Goal: Task Accomplishment & Management: Manage account settings

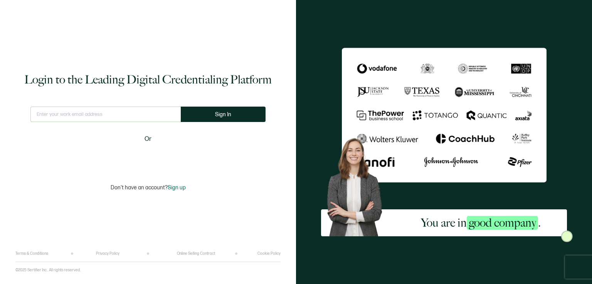
type input "[EMAIL_ADDRESS][DOMAIN_NAME]"
click at [216, 114] on span "Sign In" at bounding box center [223, 115] width 16 height 6
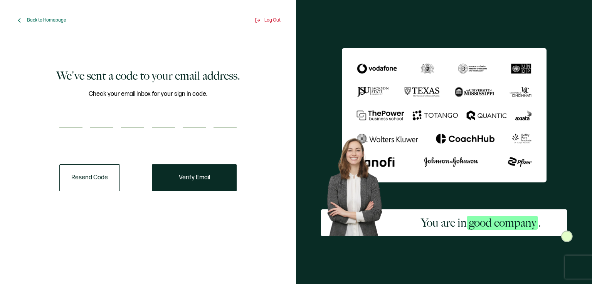
paste input "5"
type input "5"
type input "2"
type input "8"
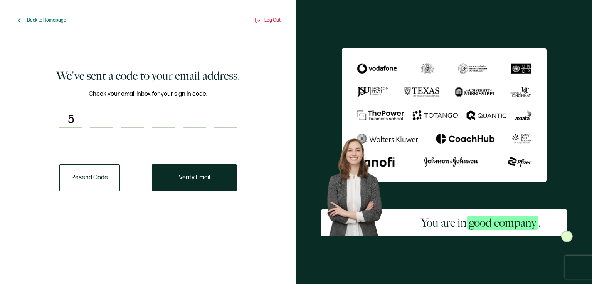
type input "6"
type input "7"
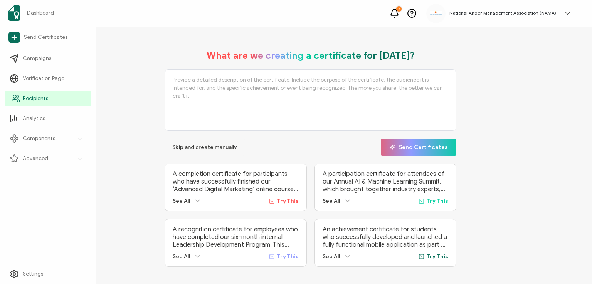
click at [27, 98] on span "Recipients" at bounding box center [35, 99] width 25 height 8
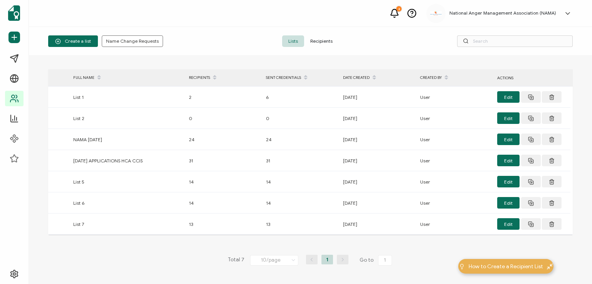
click at [326, 40] on span "Recipients" at bounding box center [321, 41] width 35 height 12
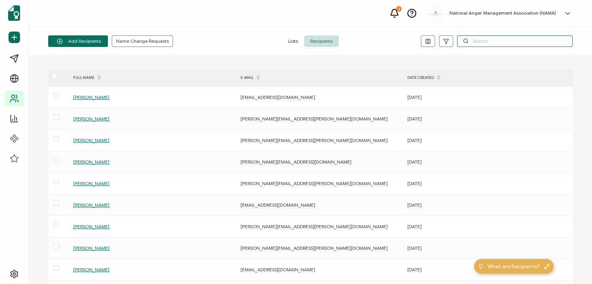
paste input "[PERSON_NAME]"
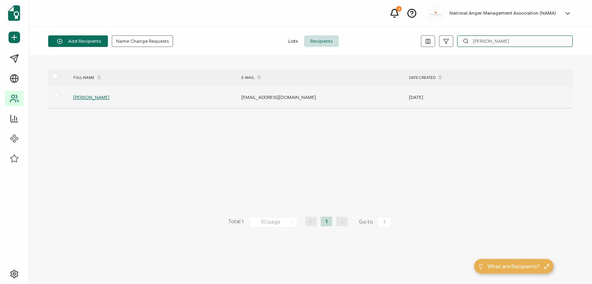
type input "[PERSON_NAME]"
click at [85, 98] on span "[PERSON_NAME]" at bounding box center [91, 97] width 36 height 6
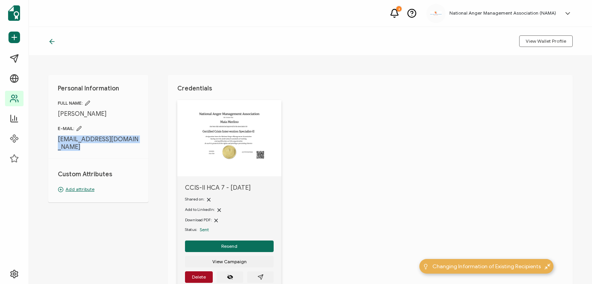
drag, startPoint x: 56, startPoint y: 141, endPoint x: 122, endPoint y: 144, distance: 65.5
click at [122, 144] on div "Personal Information FULL NAME: [PERSON_NAME] E-MAIL: [EMAIL_ADDRESS][DOMAIN_NA…" at bounding box center [98, 138] width 100 height 127
copy div "[EMAIL_ADDRESS][DOMAIN_NAME]"
click at [151, 137] on div "Personal Information FULL NAME: [PERSON_NAME] E-MAIL: [EMAIL_ADDRESS][DOMAIN_NA…" at bounding box center [310, 170] width 563 height 228
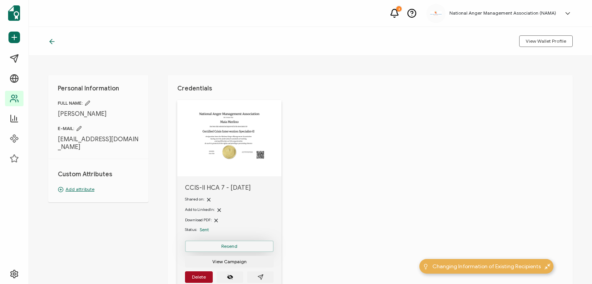
click at [231, 245] on span "Resend" at bounding box center [229, 246] width 16 height 5
click at [54, 39] on icon at bounding box center [52, 42] width 8 height 8
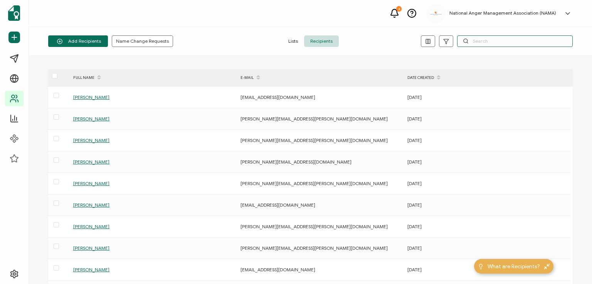
paste input "[PERSON_NAME]"
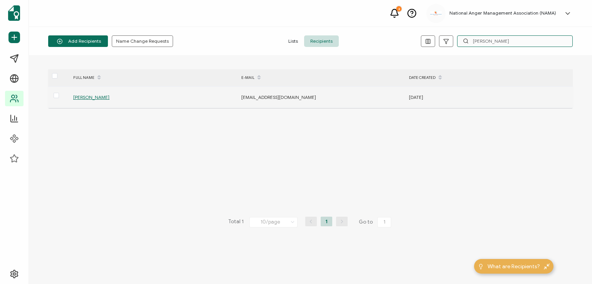
type input "[PERSON_NAME]"
click at [91, 94] on span "[PERSON_NAME]" at bounding box center [91, 97] width 36 height 6
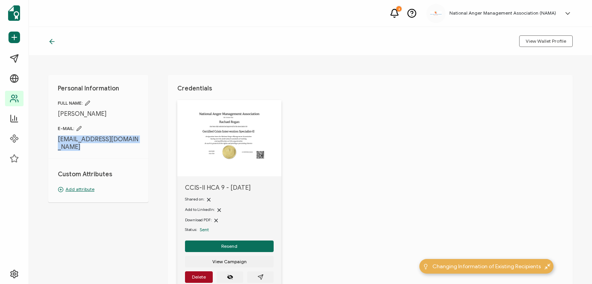
drag, startPoint x: 52, startPoint y: 139, endPoint x: 126, endPoint y: 145, distance: 73.8
click at [126, 145] on div "Personal Information FULL NAME: [PERSON_NAME] E-MAIL: [EMAIL_ADDRESS][DOMAIN_NA…" at bounding box center [98, 138] width 100 height 127
copy div "[EMAIL_ADDRESS][DOMAIN_NAME]"
click at [137, 128] on span "E-MAIL:" at bounding box center [98, 129] width 81 height 6
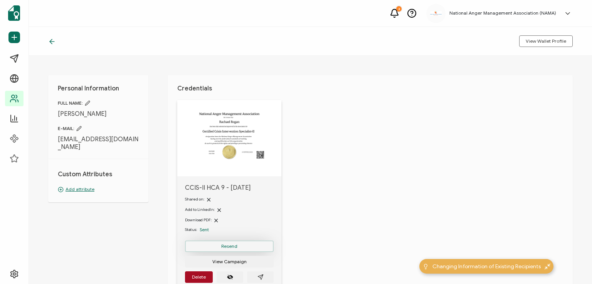
click at [226, 247] on span "Resend" at bounding box center [229, 246] width 16 height 5
click at [50, 42] on icon at bounding box center [51, 41] width 2 height 5
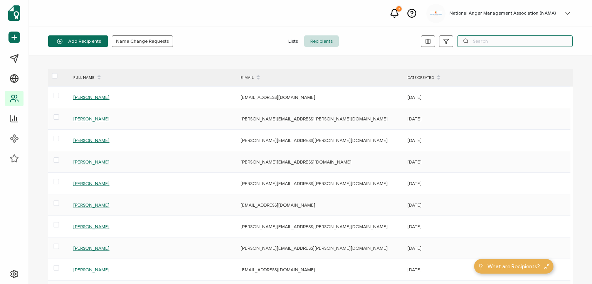
click at [481, 40] on input "text" at bounding box center [515, 41] width 116 height 12
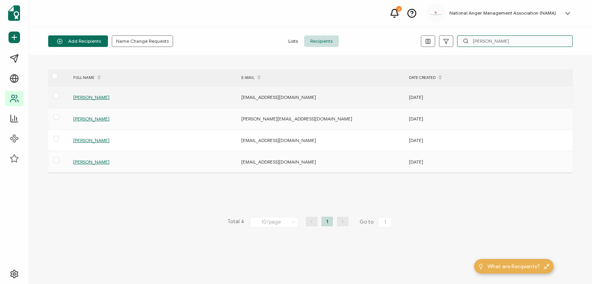
type input "[PERSON_NAME]"
click at [93, 97] on span "[PERSON_NAME]" at bounding box center [91, 97] width 36 height 6
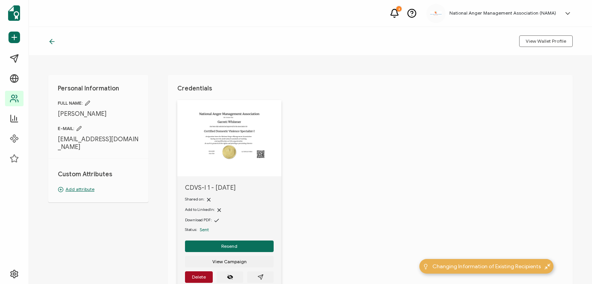
click at [49, 39] on icon at bounding box center [52, 42] width 8 height 8
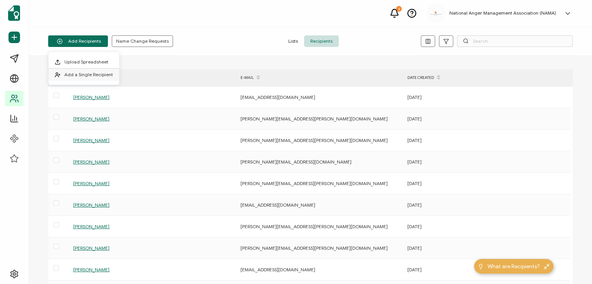
click at [83, 72] on span "Add a Single Recipient" at bounding box center [88, 75] width 49 height 6
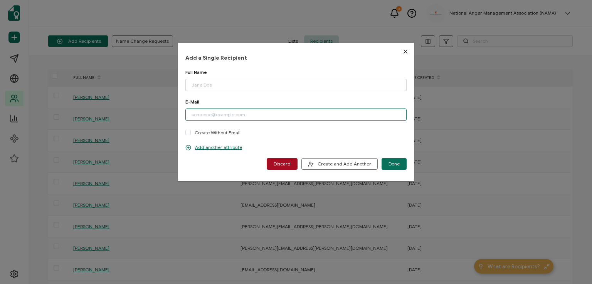
paste input "[EMAIL_ADDRESS][DOMAIN_NAME]"
type input "[EMAIL_ADDRESS][DOMAIN_NAME]"
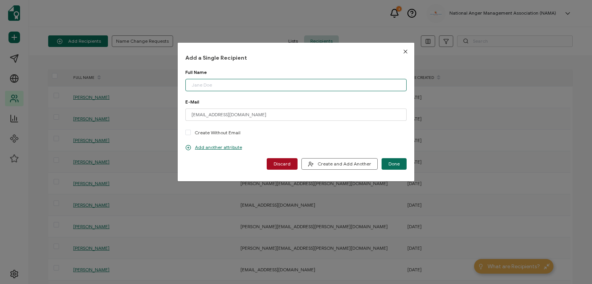
click at [217, 85] on input "dialog" at bounding box center [295, 85] width 221 height 12
type input "[PERSON_NAME]"
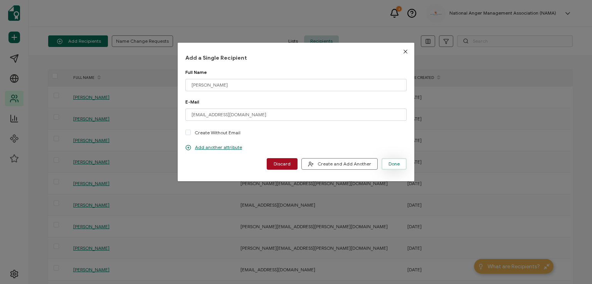
click at [391, 162] on span "Done" at bounding box center [393, 164] width 11 height 5
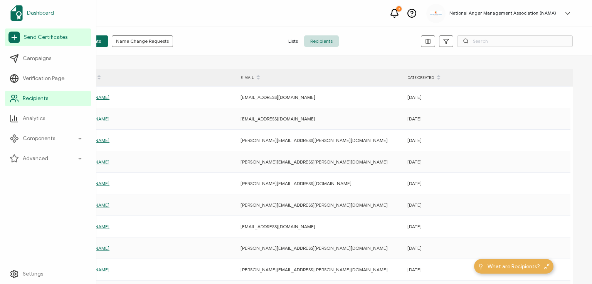
click at [36, 13] on span "Dashboard" at bounding box center [40, 13] width 27 height 8
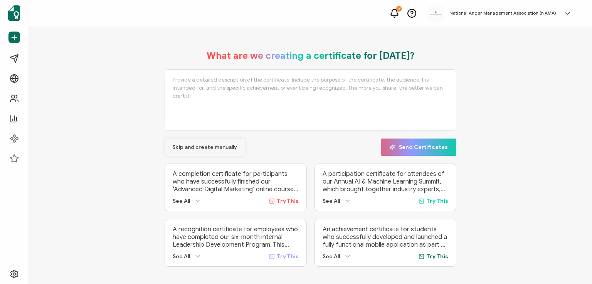
click at [183, 145] on span "Skip and create manually" at bounding box center [204, 147] width 65 height 5
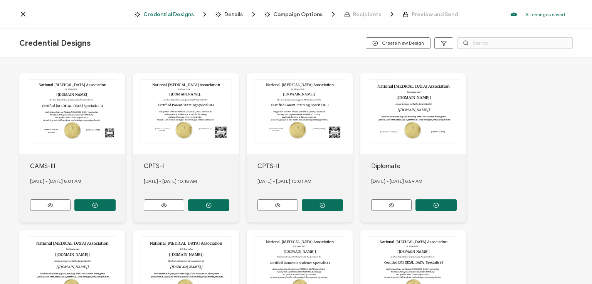
scroll to position [154, 0]
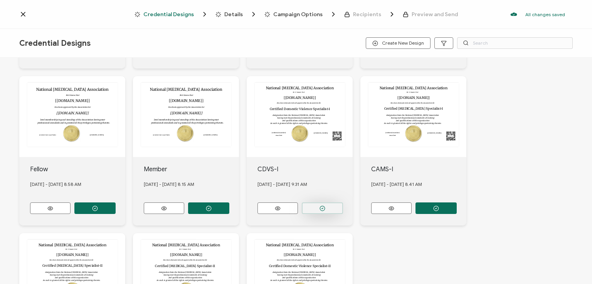
click at [322, 206] on icon "button" at bounding box center [322, 209] width 6 height 6
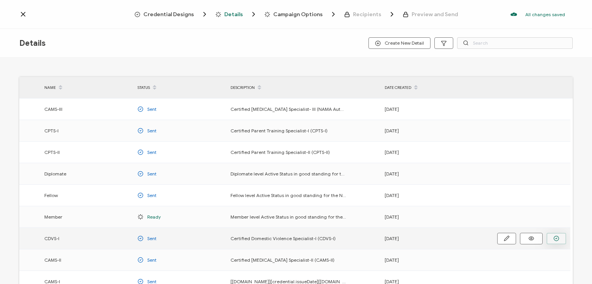
click at [556, 238] on icon "button" at bounding box center [556, 239] width 6 height 6
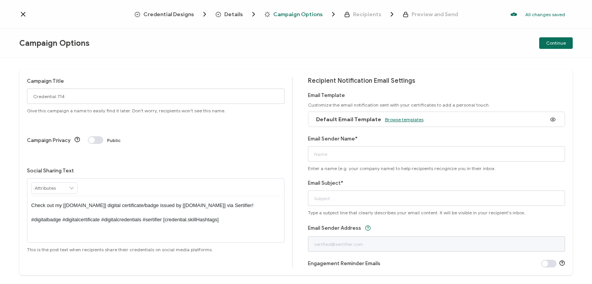
click at [396, 120] on span "Browse templates" at bounding box center [404, 120] width 39 height 6
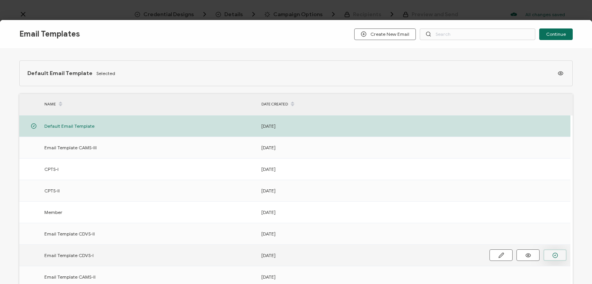
click at [552, 256] on icon "button" at bounding box center [555, 256] width 6 height 6
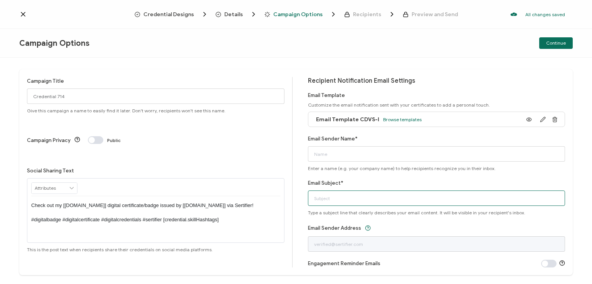
click at [388, 198] on input "Email Subject*" at bounding box center [436, 198] width 257 height 15
type input "National [MEDICAL_DATA] Association"
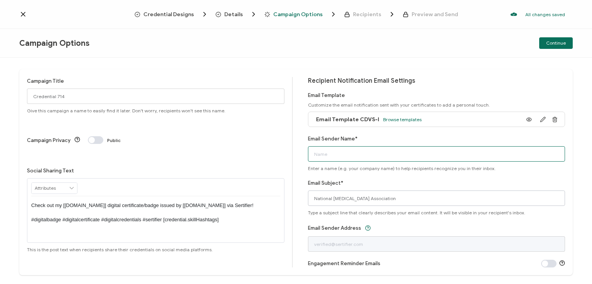
type input "National [MEDICAL_DATA] Association"
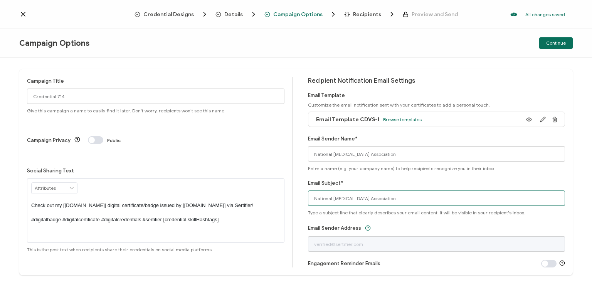
drag, startPoint x: 408, startPoint y: 198, endPoint x: 291, endPoint y: 190, distance: 117.3
click at [291, 190] on div "Campaign Title Credential 714 Give this campaign a name to easily find it later…" at bounding box center [295, 172] width 553 height 206
type input "CDVS-I digital certificate"
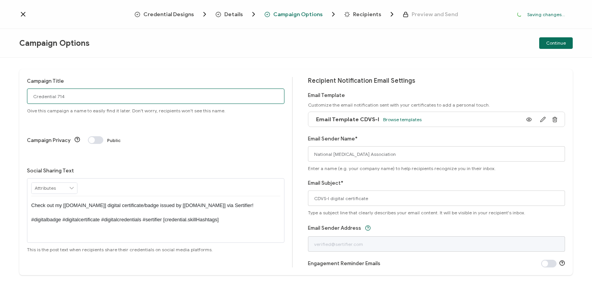
drag, startPoint x: 70, startPoint y: 99, endPoint x: 27, endPoint y: 99, distance: 42.7
click at [27, 99] on input "Credential 714" at bounding box center [155, 96] width 257 height 15
type input "CDVS-I 1 - [DATE]"
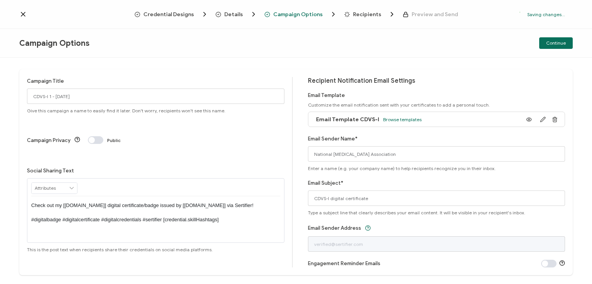
click at [153, 202] on p "Check out my [[DOMAIN_NAME]] digital certificate/badge issued by [[DOMAIN_NAME]…" at bounding box center [155, 212] width 249 height 21
click at [445, 33] on div "Campaign Options Continue" at bounding box center [296, 43] width 592 height 29
click at [555, 44] on span "Continue" at bounding box center [556, 43] width 20 height 5
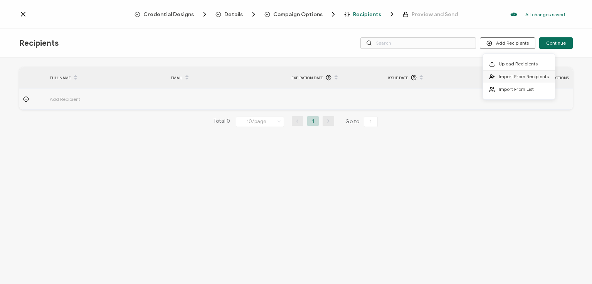
click at [501, 77] on span "Import From Recipients" at bounding box center [523, 77] width 50 height 6
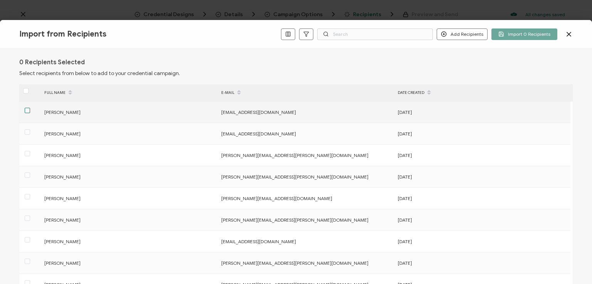
click at [26, 108] on span at bounding box center [27, 110] width 5 height 5
click at [30, 108] on input "checkbox" at bounding box center [30, 108] width 0 height 0
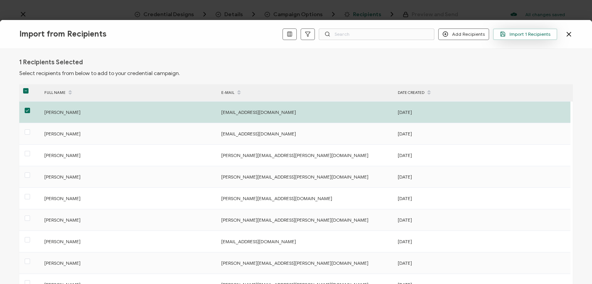
click at [517, 34] on span "Import 1 Recipients" at bounding box center [524, 34] width 50 height 6
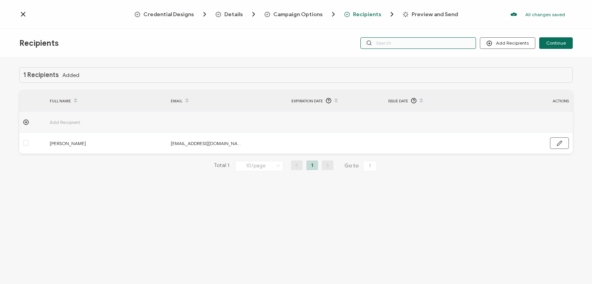
click at [460, 40] on input "text" at bounding box center [418, 43] width 116 height 12
click at [450, 29] on div "Recipients Add Recipients Continue" at bounding box center [296, 43] width 592 height 29
click at [447, 40] on input "text" at bounding box center [418, 43] width 116 height 12
click at [447, 56] on div "Recipients Add Recipients Continue" at bounding box center [296, 43] width 592 height 29
click at [442, 44] on input "text" at bounding box center [418, 43] width 116 height 12
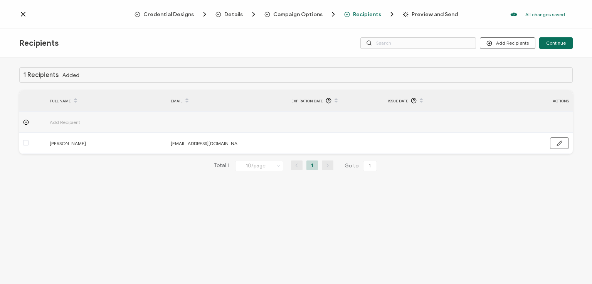
click at [440, 30] on div "Recipients Add Recipients Continue" at bounding box center [296, 43] width 592 height 29
click at [552, 43] on span "Continue" at bounding box center [556, 43] width 20 height 5
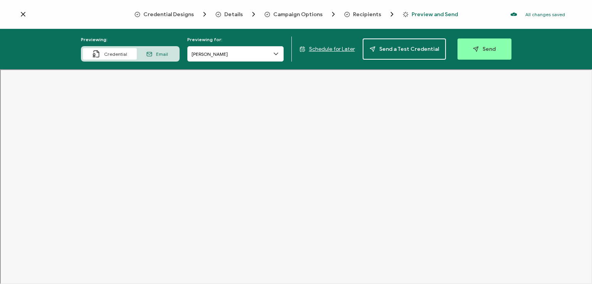
click at [369, 14] on span "Recipients" at bounding box center [367, 15] width 28 height 6
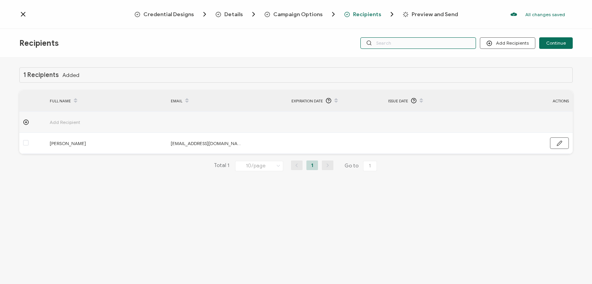
click at [400, 42] on input "text" at bounding box center [418, 43] width 116 height 12
click at [409, 30] on div "Recipients Add Recipients Upload Recipients Import From Recipients Import From …" at bounding box center [296, 43] width 592 height 29
click at [411, 40] on input "text" at bounding box center [418, 43] width 116 height 12
click at [419, 54] on div "Recipients Add Recipients Upload Recipients Import From Recipients Import From …" at bounding box center [296, 43] width 592 height 29
click at [551, 42] on span "Continue" at bounding box center [556, 43] width 20 height 5
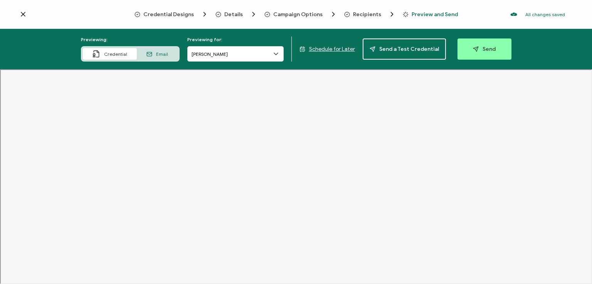
click at [365, 14] on span "Recipients" at bounding box center [367, 15] width 28 height 6
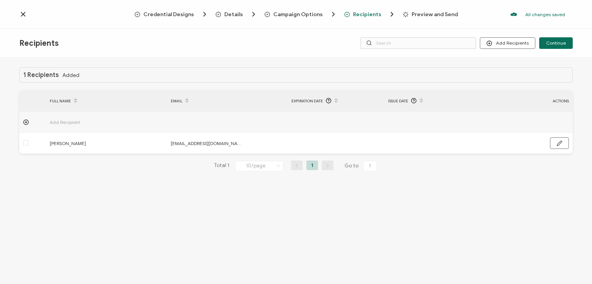
click at [339, 39] on div "Recipients Add Recipients Upload Recipients Import From Recipients Import From …" at bounding box center [296, 43] width 592 height 29
click at [390, 42] on input "text" at bounding box center [418, 43] width 116 height 12
click at [385, 55] on div "Recipients Add Recipients Upload Recipients Import From Recipients Import From …" at bounding box center [296, 43] width 592 height 29
click at [382, 44] on input "text" at bounding box center [418, 43] width 116 height 12
click at [387, 28] on div "Credential Designs Details Campaign Options Recipients Preview and Send All cha…" at bounding box center [296, 14] width 592 height 29
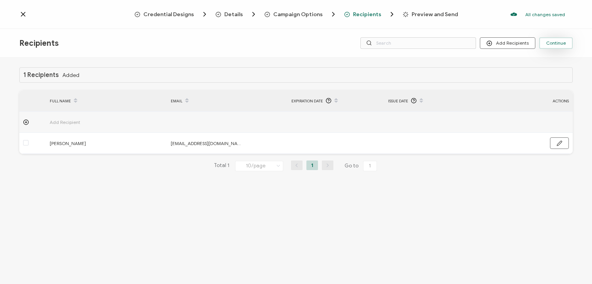
click at [550, 44] on span "Continue" at bounding box center [556, 43] width 20 height 5
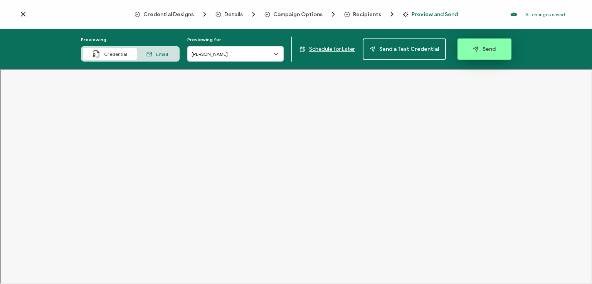
click at [476, 48] on span "Send" at bounding box center [484, 49] width 23 height 6
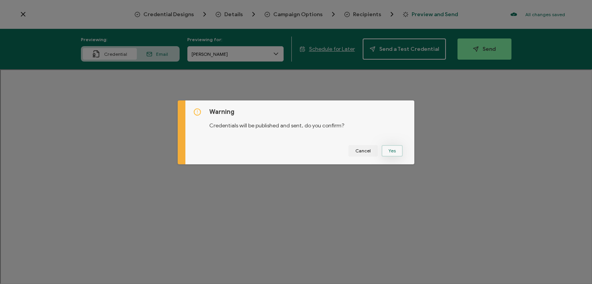
click at [392, 150] on button "Yes" at bounding box center [391, 151] width 21 height 12
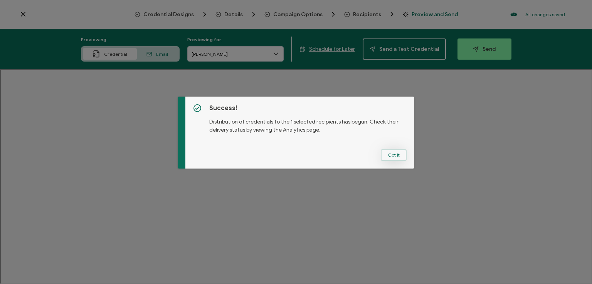
click at [393, 156] on button "Got It" at bounding box center [393, 155] width 26 height 12
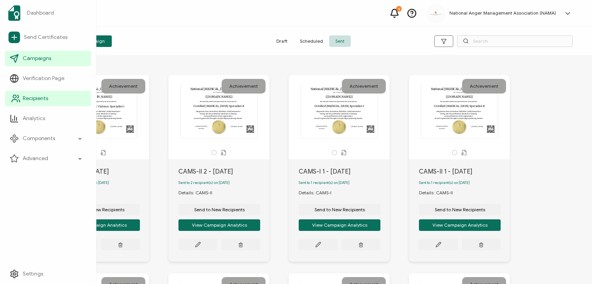
click at [28, 97] on span "Recipients" at bounding box center [35, 99] width 25 height 8
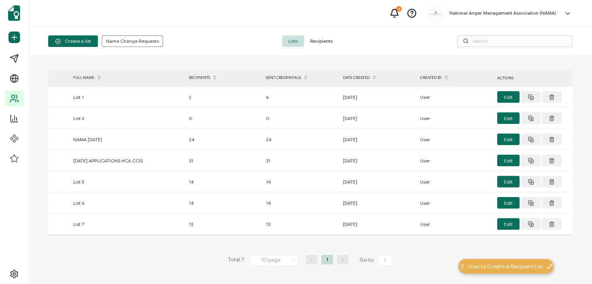
click at [318, 40] on span "Recipients" at bounding box center [321, 41] width 35 height 12
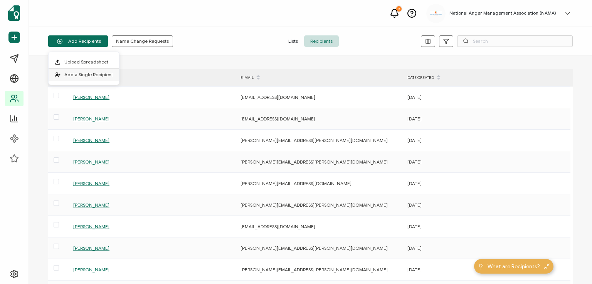
click at [84, 72] on span "Add a Single Recipient" at bounding box center [88, 75] width 49 height 6
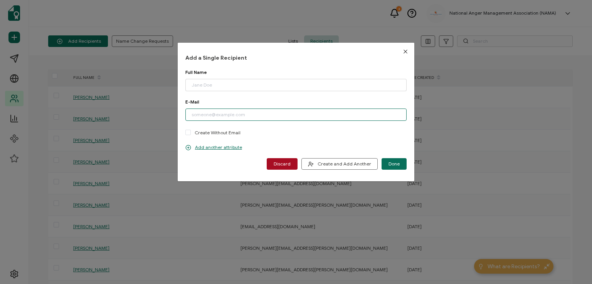
paste input "[PERSON_NAME][EMAIL_ADDRESS][PERSON_NAME][DOMAIN_NAME]"
type input "[PERSON_NAME][EMAIL_ADDRESS][PERSON_NAME][DOMAIN_NAME]"
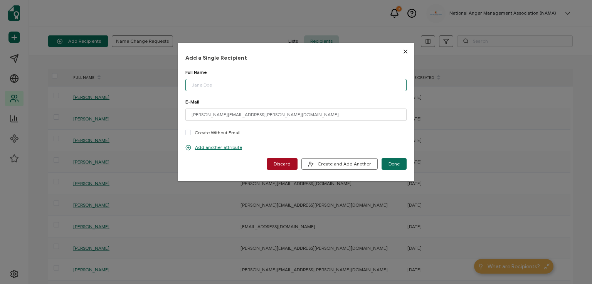
click at [215, 85] on input "dialog" at bounding box center [295, 85] width 221 height 12
type input "[PERSON_NAME]"
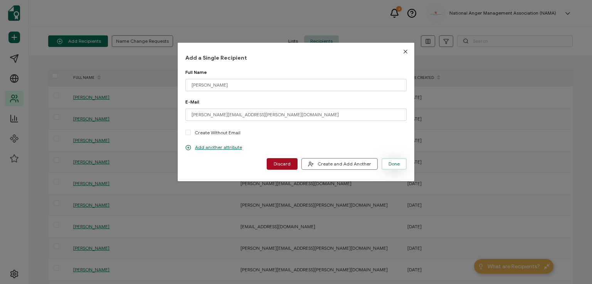
click at [388, 164] on span "Done" at bounding box center [393, 164] width 11 height 5
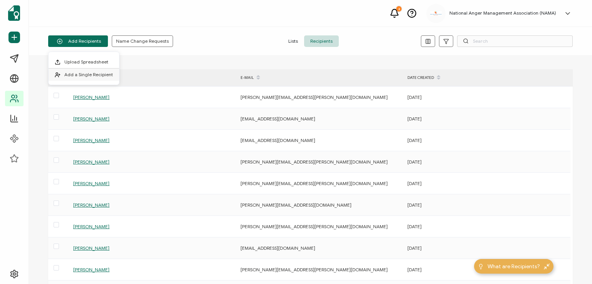
click at [82, 74] on span "Add a Single Recipient" at bounding box center [88, 75] width 49 height 6
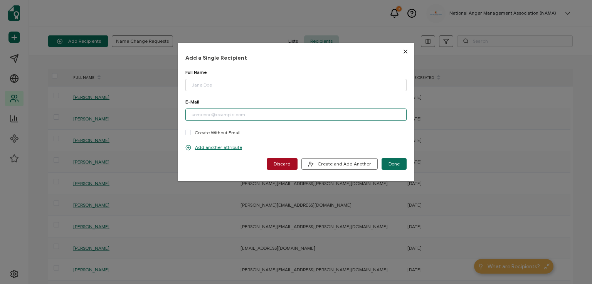
paste input "[EMAIL_ADDRESS][DOMAIN_NAME]"
type input "[EMAIL_ADDRESS][DOMAIN_NAME]"
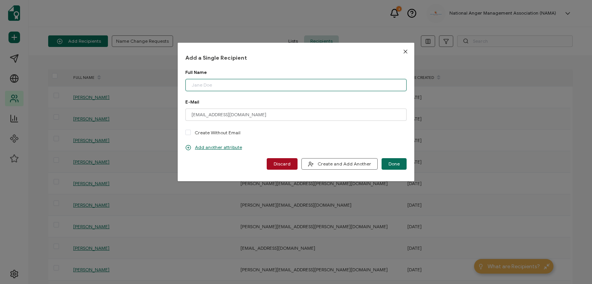
click at [227, 83] on input "dialog" at bounding box center [295, 85] width 221 height 12
type input "[PERSON_NAME]"
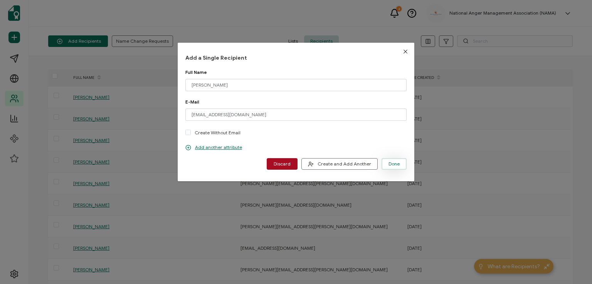
click at [390, 162] on span "Done" at bounding box center [393, 164] width 11 height 5
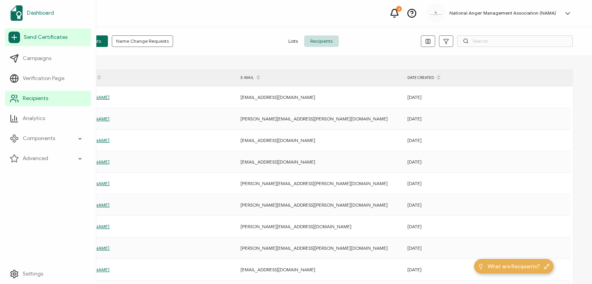
click at [37, 13] on span "Dashboard" at bounding box center [40, 13] width 27 height 8
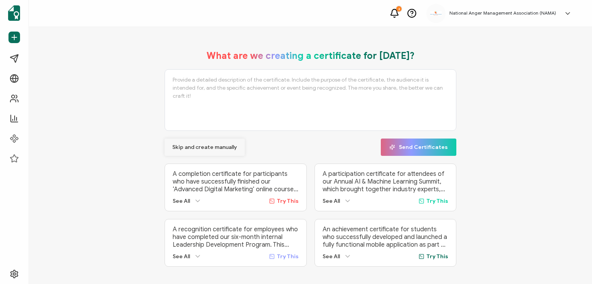
click at [189, 145] on span "Skip and create manually" at bounding box center [204, 147] width 65 height 5
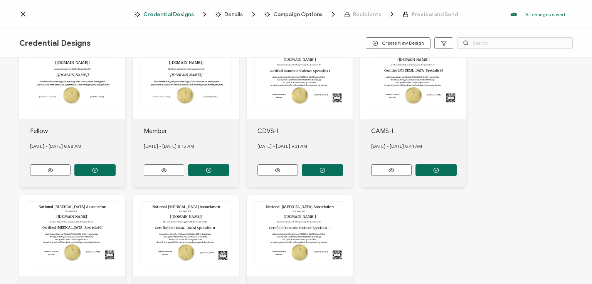
scroll to position [193, 0]
click at [436, 168] on icon "button" at bounding box center [436, 170] width 6 height 6
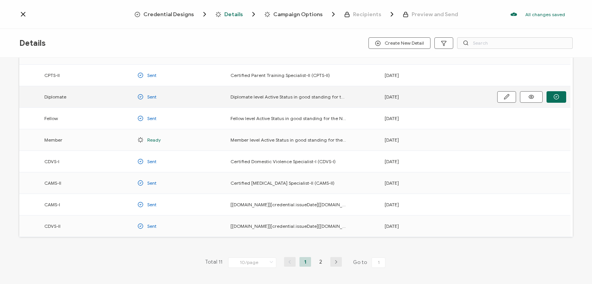
scroll to position [101, 0]
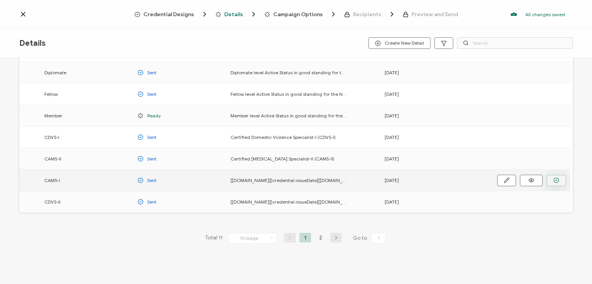
click at [555, 179] on icon "button" at bounding box center [556, 181] width 6 height 6
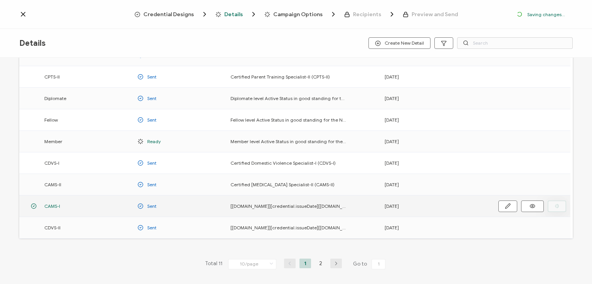
scroll to position [127, 0]
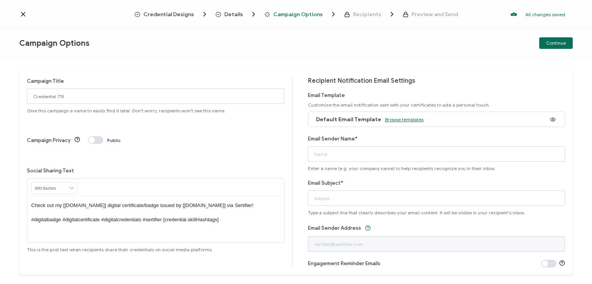
click at [390, 118] on span "Browse templates" at bounding box center [404, 120] width 39 height 6
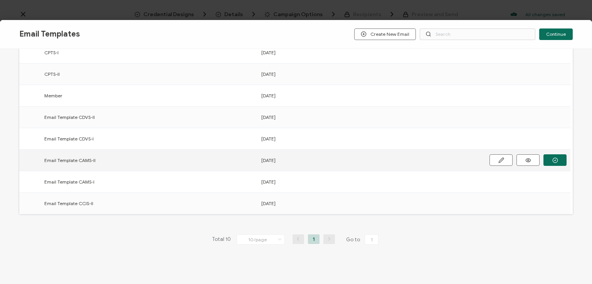
scroll to position [120, 0]
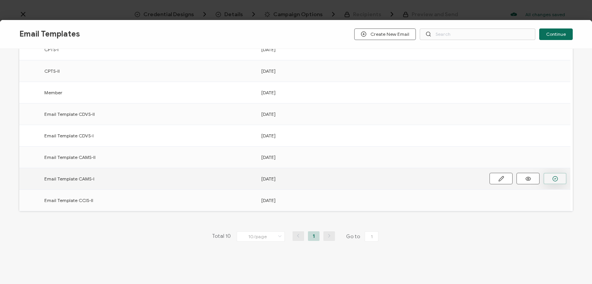
click at [552, 179] on icon "button" at bounding box center [555, 179] width 6 height 6
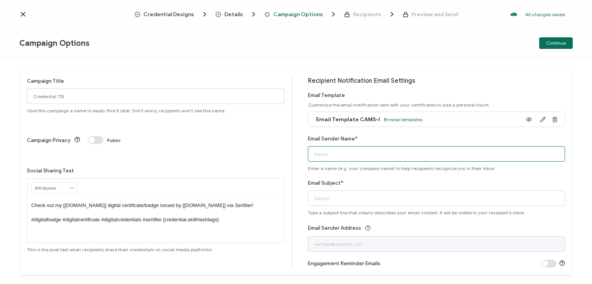
click at [411, 156] on input "Email Sender Name*" at bounding box center [436, 153] width 257 height 15
type input "National [MEDICAL_DATA] Association"
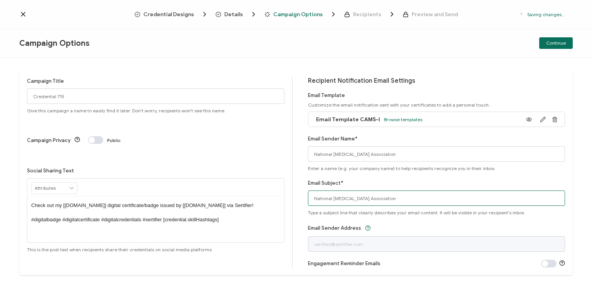
drag, startPoint x: 402, startPoint y: 199, endPoint x: 256, endPoint y: 196, distance: 145.6
click at [256, 196] on div "Campaign Title Credential 715 Give this campaign a name to easily find it later…" at bounding box center [295, 172] width 553 height 206
type input "CAMS-I digital certificate"
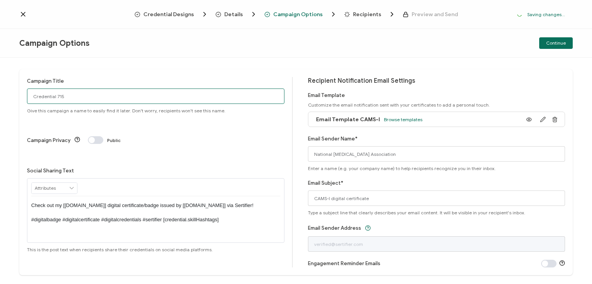
drag, startPoint x: 109, startPoint y: 96, endPoint x: 21, endPoint y: 80, distance: 90.0
click at [21, 80] on div "Campaign Title Credential 715 Give this campaign a name to easily find it later…" at bounding box center [295, 172] width 553 height 206
type input "CAMS-I 2 - [DATE]"
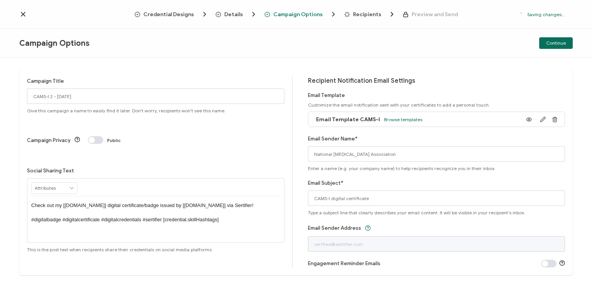
click at [154, 202] on p "Check out my [[DOMAIN_NAME]] digital certificate/badge issued by [[DOMAIN_NAME]…" at bounding box center [155, 212] width 249 height 21
click at [288, 40] on div "Campaign Options Continue" at bounding box center [296, 43] width 592 height 29
click at [550, 44] on span "Continue" at bounding box center [556, 43] width 20 height 5
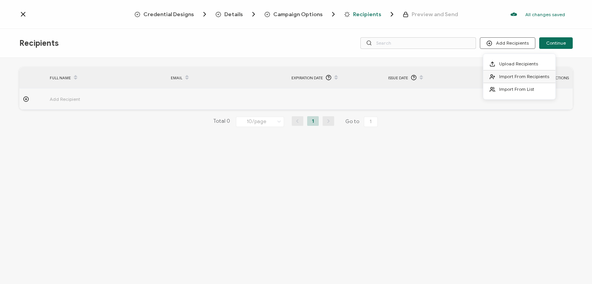
click at [507, 73] on li "Import From Recipients" at bounding box center [519, 76] width 72 height 13
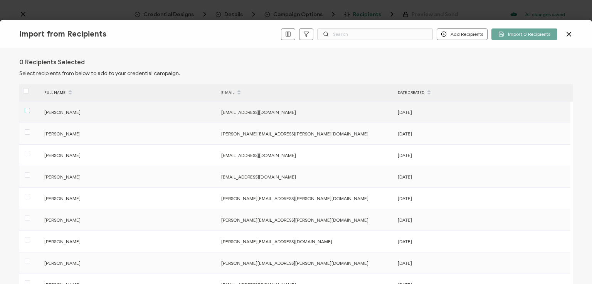
click at [28, 111] on span at bounding box center [27, 110] width 5 height 5
click at [30, 108] on input "checkbox" at bounding box center [30, 108] width 0 height 0
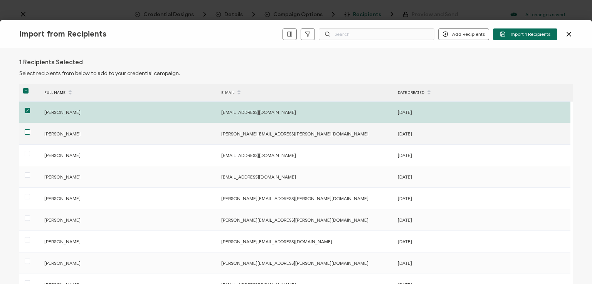
click at [29, 134] on span at bounding box center [27, 131] width 5 height 5
click at [30, 129] on input "checkbox" at bounding box center [30, 129] width 0 height 0
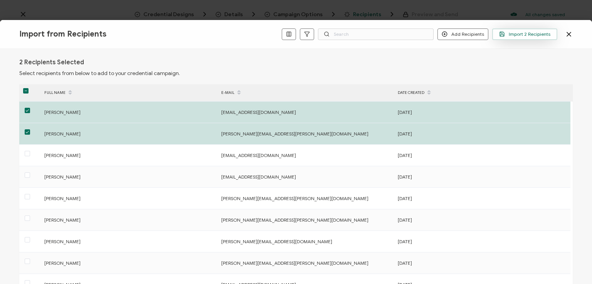
click at [522, 34] on span "Import 2 Recipients" at bounding box center [524, 34] width 51 height 6
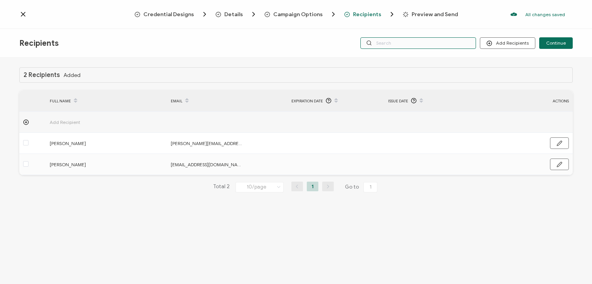
click at [433, 41] on input "text" at bounding box center [418, 43] width 116 height 12
click at [432, 28] on div "Credential Designs Details Campaign Options Recipients Preview and Send All cha…" at bounding box center [296, 14] width 592 height 29
click at [428, 44] on input "text" at bounding box center [418, 43] width 116 height 12
click at [428, 54] on div "Recipients Add Recipients Continue" at bounding box center [296, 43] width 592 height 29
click at [552, 42] on span "Continue" at bounding box center [556, 43] width 20 height 5
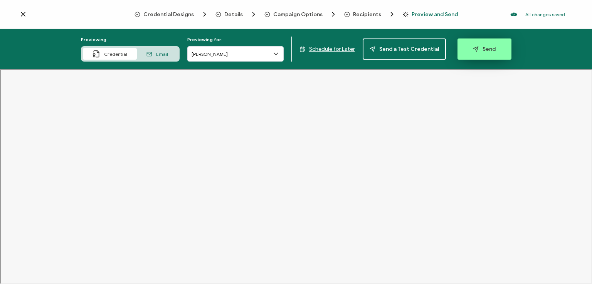
click at [479, 47] on span "Send" at bounding box center [484, 49] width 23 height 6
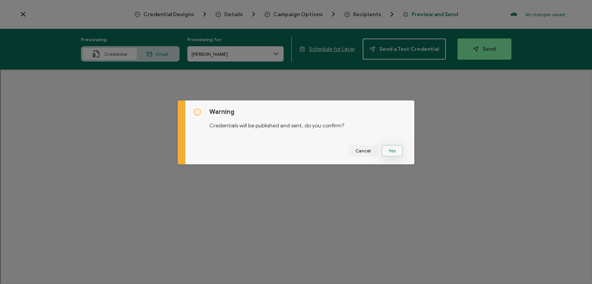
click at [389, 152] on button "Yes" at bounding box center [391, 151] width 21 height 12
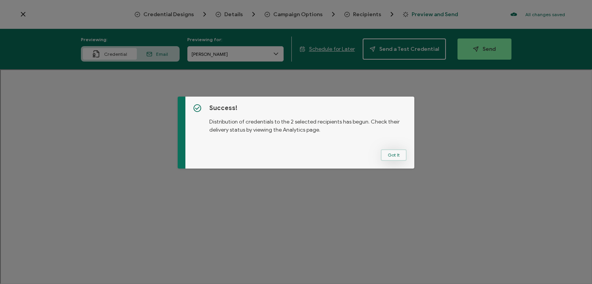
click at [390, 152] on button "Got It" at bounding box center [393, 155] width 26 height 12
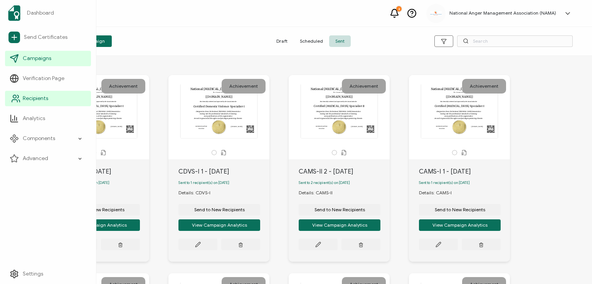
click at [29, 99] on span "Recipients" at bounding box center [35, 99] width 25 height 8
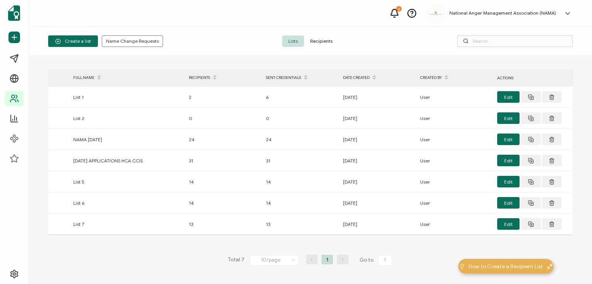
click at [318, 40] on span "Recipients" at bounding box center [321, 41] width 35 height 12
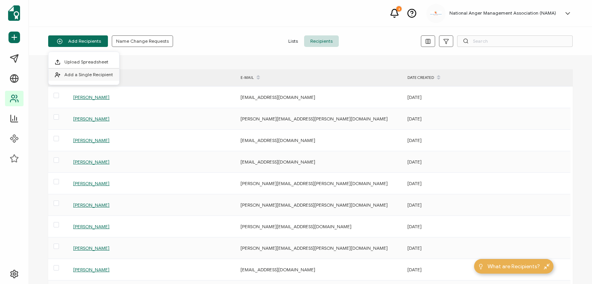
click at [89, 74] on span "Add a Single Recipient" at bounding box center [88, 75] width 49 height 6
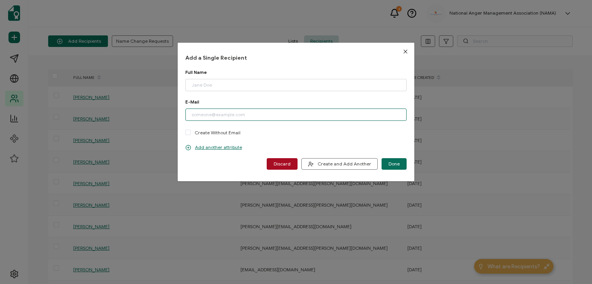
paste input "[EMAIL_ADDRESS][DOMAIN_NAME]"
type input "[EMAIL_ADDRESS][DOMAIN_NAME]"
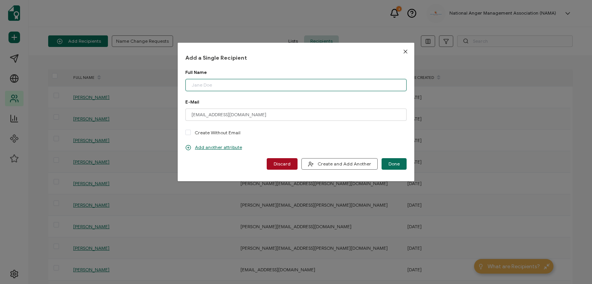
paste input "[PERSON_NAME]"
type input "[PERSON_NAME]"
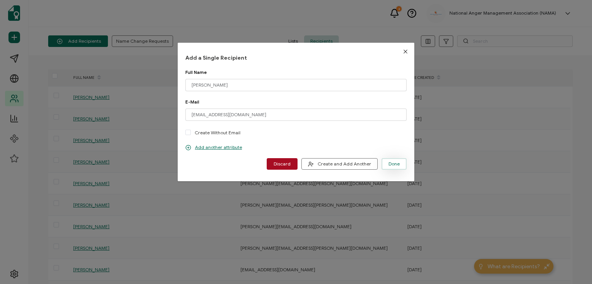
click at [392, 167] on button "Done" at bounding box center [393, 164] width 25 height 12
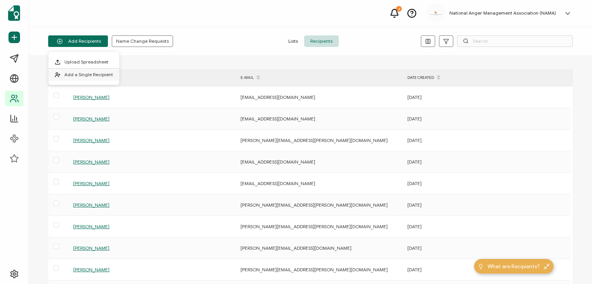
click at [89, 75] on span "Add a Single Recipient" at bounding box center [88, 75] width 49 height 6
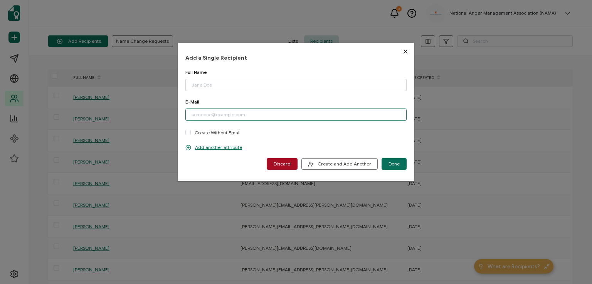
paste input "[EMAIL_ADDRESS][DOMAIN_NAME]"
type input "[EMAIL_ADDRESS][DOMAIN_NAME]"
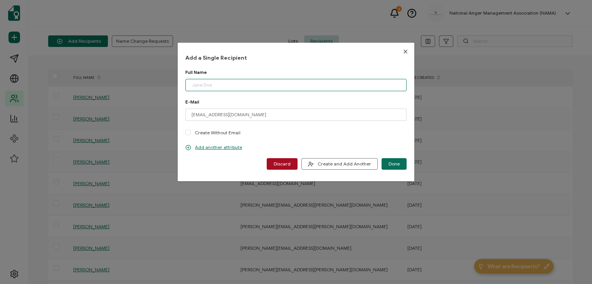
click at [232, 86] on input "dialog" at bounding box center [295, 85] width 221 height 12
type input "[PERSON_NAME]"
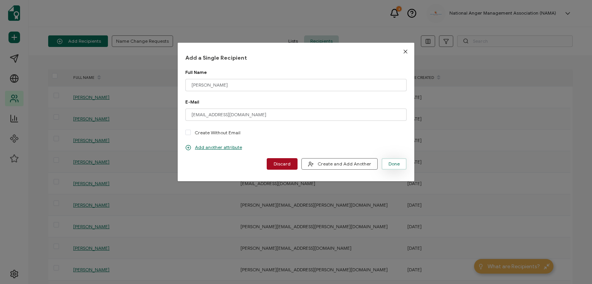
drag, startPoint x: 389, startPoint y: 163, endPoint x: 386, endPoint y: 161, distance: 4.1
click at [388, 162] on span "Done" at bounding box center [393, 164] width 11 height 5
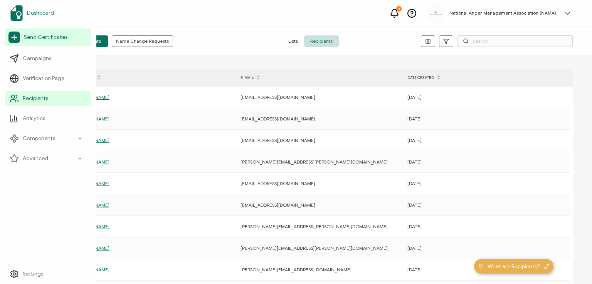
click at [37, 14] on span "Dashboard" at bounding box center [40, 13] width 27 height 8
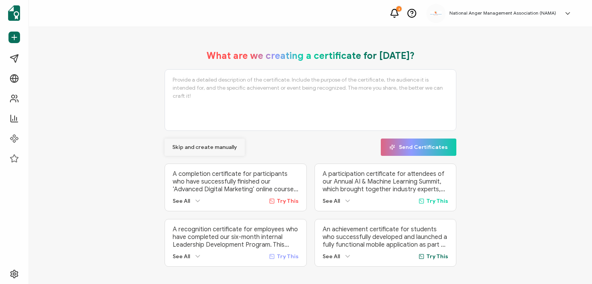
click at [205, 145] on span "Skip and create manually" at bounding box center [204, 147] width 65 height 5
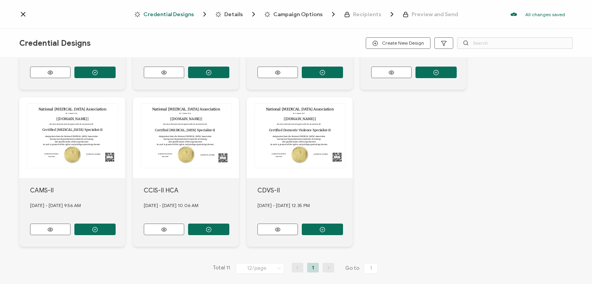
scroll to position [294, 0]
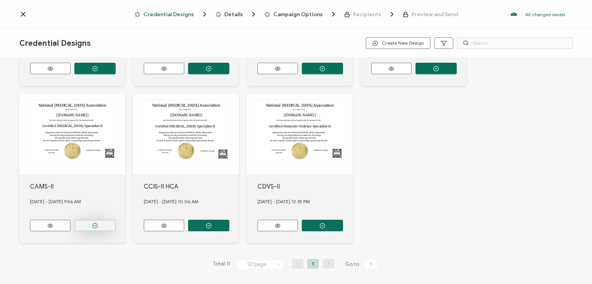
click at [93, 223] on icon "button" at bounding box center [95, 226] width 6 height 6
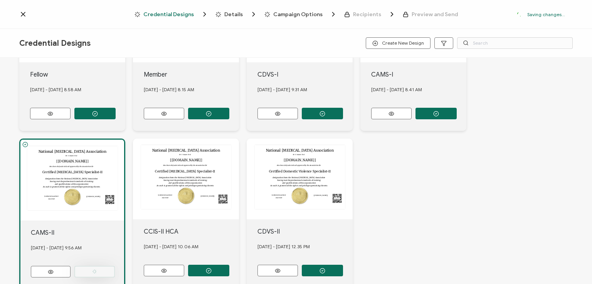
scroll to position [339, 0]
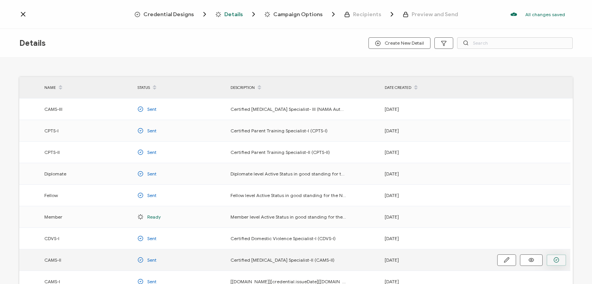
click at [551, 260] on button "button" at bounding box center [556, 261] width 20 height 12
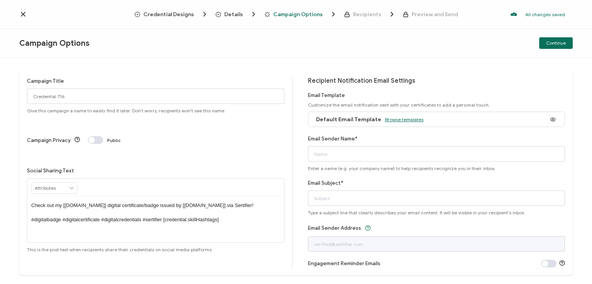
click at [394, 121] on span "Browse templates" at bounding box center [404, 120] width 39 height 6
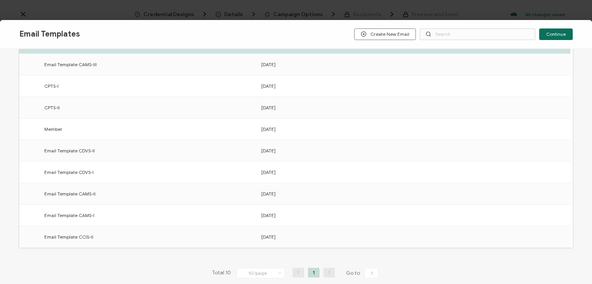
scroll to position [120, 0]
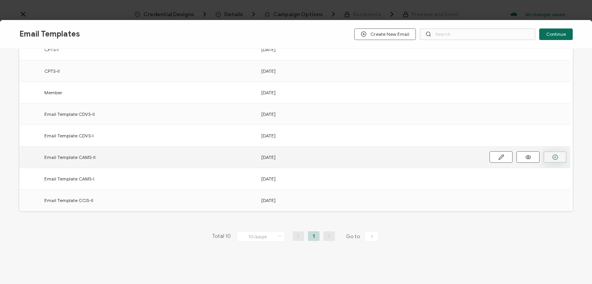
click at [548, 156] on button "button" at bounding box center [554, 157] width 23 height 12
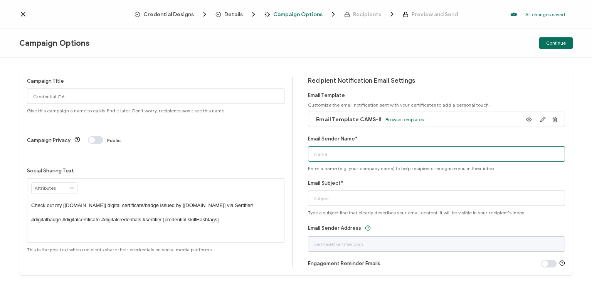
click at [453, 155] on input "Email Sender Name*" at bounding box center [436, 153] width 257 height 15
type input "National [MEDICAL_DATA] Association"
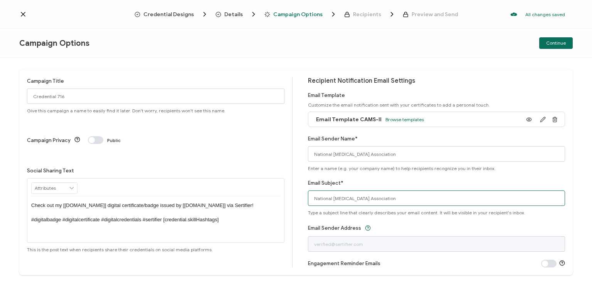
drag, startPoint x: 405, startPoint y: 202, endPoint x: 272, endPoint y: 211, distance: 133.2
click at [272, 211] on div "Campaign Title Credential 716 Give this campaign a name to easily find it later…" at bounding box center [295, 172] width 553 height 206
type input "CAMS-II digital certificate"
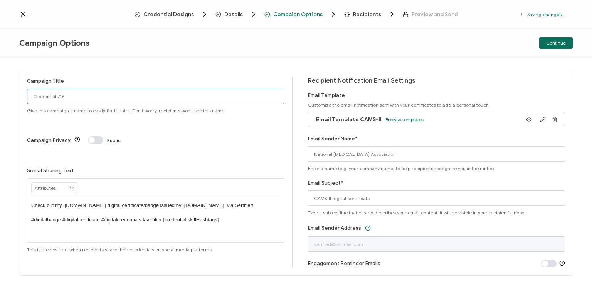
drag, startPoint x: 67, startPoint y: 97, endPoint x: 18, endPoint y: 90, distance: 48.6
click at [18, 90] on div "Campaign Title Credential 716 Give this campaign a name to easily find it later…" at bounding box center [296, 171] width 592 height 226
type input "CAMS-II 2 - [DATE]"
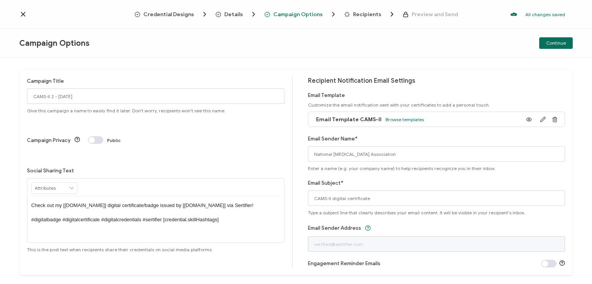
click at [154, 202] on p "Check out my [[DOMAIN_NAME]] digital certificate/badge issued by [[DOMAIN_NAME]…" at bounding box center [155, 212] width 249 height 21
click at [296, 52] on div "Campaign Options Continue" at bounding box center [296, 43] width 592 height 29
click at [552, 42] on span "Continue" at bounding box center [556, 43] width 20 height 5
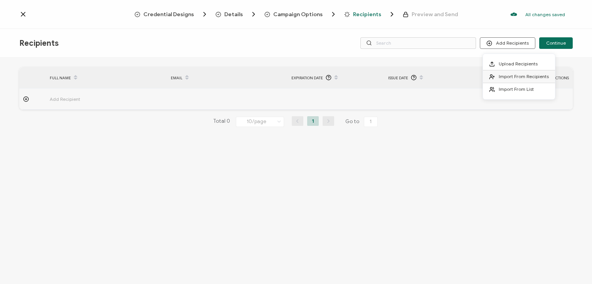
click at [502, 75] on span "Import From Recipients" at bounding box center [523, 77] width 50 height 6
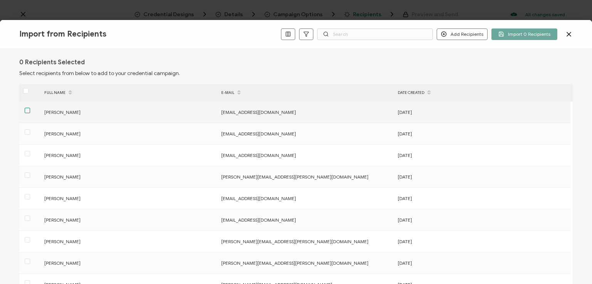
click at [25, 110] on span at bounding box center [27, 110] width 5 height 5
click at [30, 108] on input "checkbox" at bounding box center [30, 108] width 0 height 0
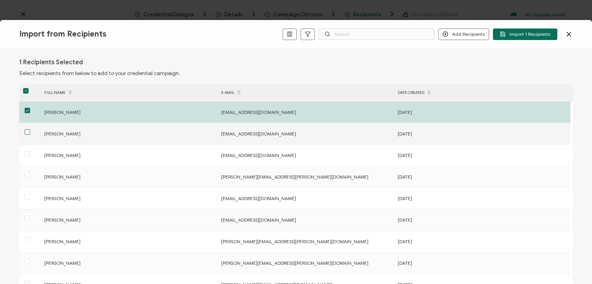
click at [26, 131] on span at bounding box center [27, 131] width 5 height 5
click at [30, 129] on input "checkbox" at bounding box center [30, 129] width 0 height 0
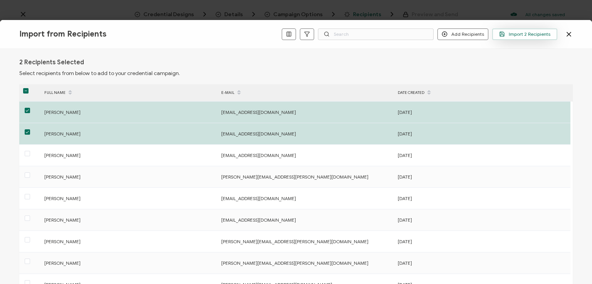
click at [518, 36] on span "Import 2 Recipients" at bounding box center [524, 34] width 51 height 6
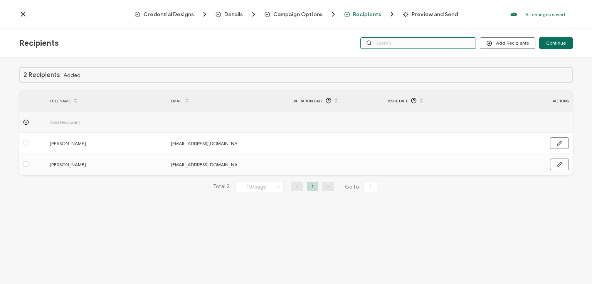
click at [416, 44] on input "text" at bounding box center [418, 43] width 116 height 12
click at [411, 24] on div "Credential Designs Details Campaign Options Recipients Preview and Send All cha…" at bounding box center [296, 14] width 592 height 29
click at [409, 40] on input "text" at bounding box center [418, 43] width 116 height 12
click at [412, 59] on div "2 Recipients Added FULL NAME EMAIL Expiration Date Issue Date ACTIONS Add Recip…" at bounding box center [296, 172] width 592 height 228
click at [550, 44] on span "Continue" at bounding box center [556, 43] width 20 height 5
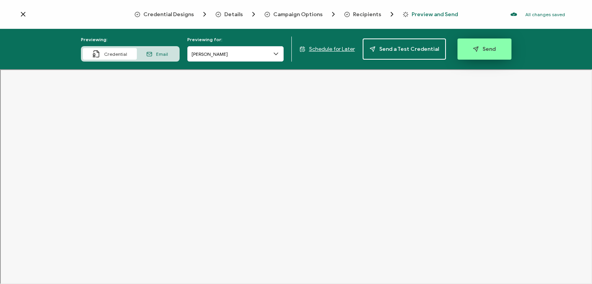
click at [473, 50] on icon "button" at bounding box center [476, 49] width 6 height 6
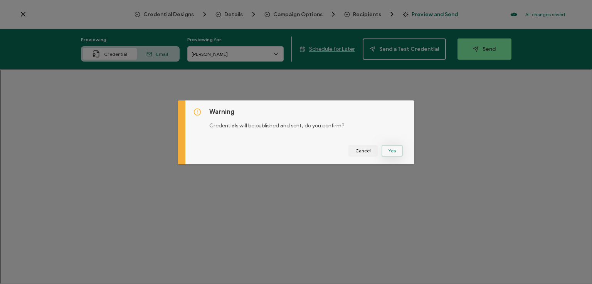
click at [387, 148] on button "Yes" at bounding box center [391, 151] width 21 height 12
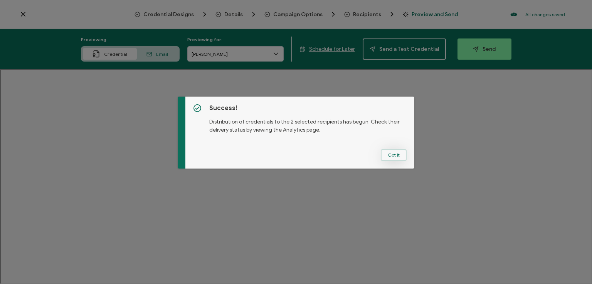
click at [389, 155] on button "Got It" at bounding box center [393, 155] width 26 height 12
